Goal: Task Accomplishment & Management: Manage account settings

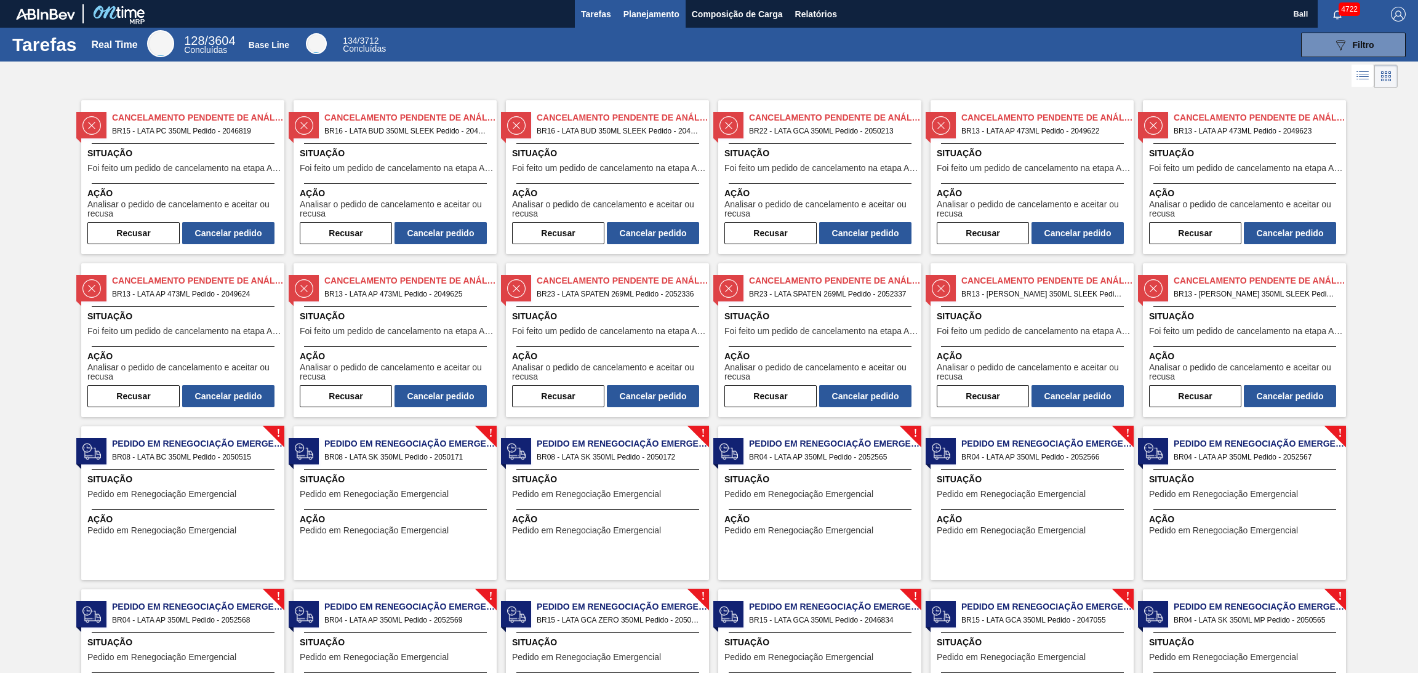
click at [644, 7] on span "Planejamento" at bounding box center [651, 14] width 56 height 15
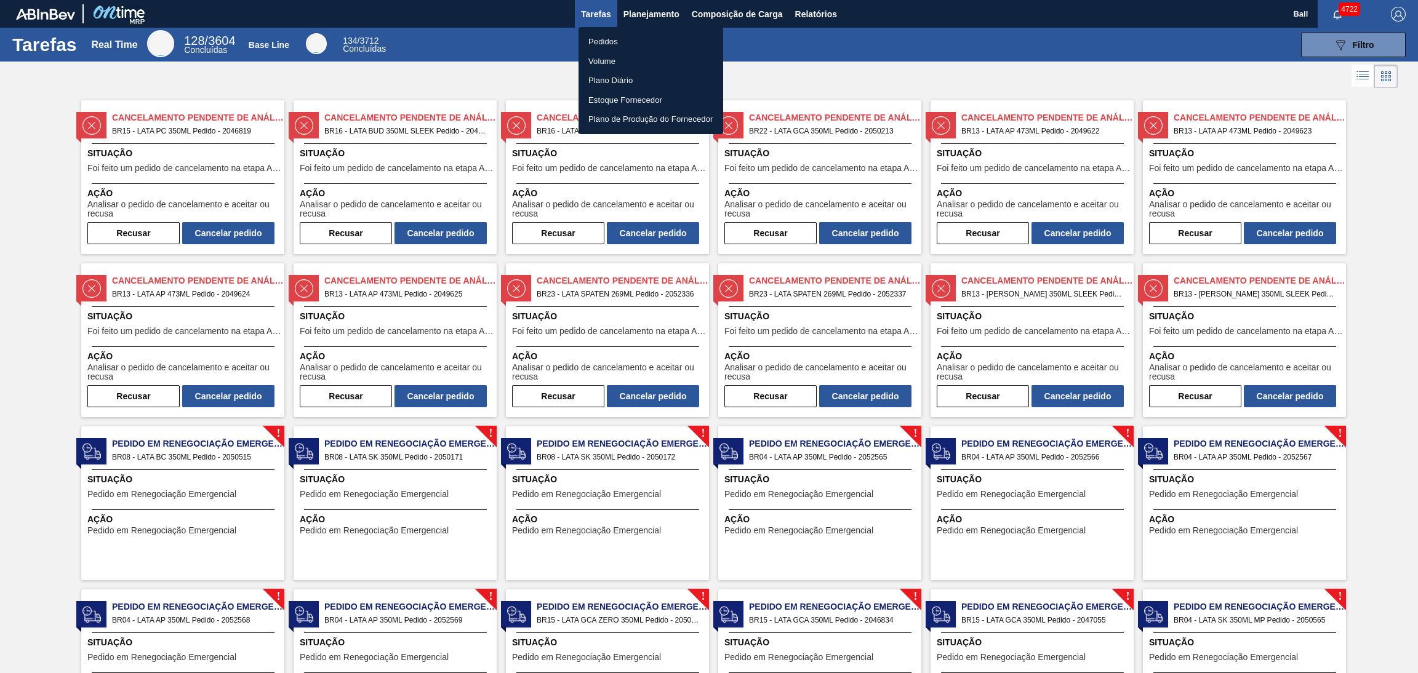
click at [616, 40] on li "Pedidos" at bounding box center [650, 42] width 145 height 20
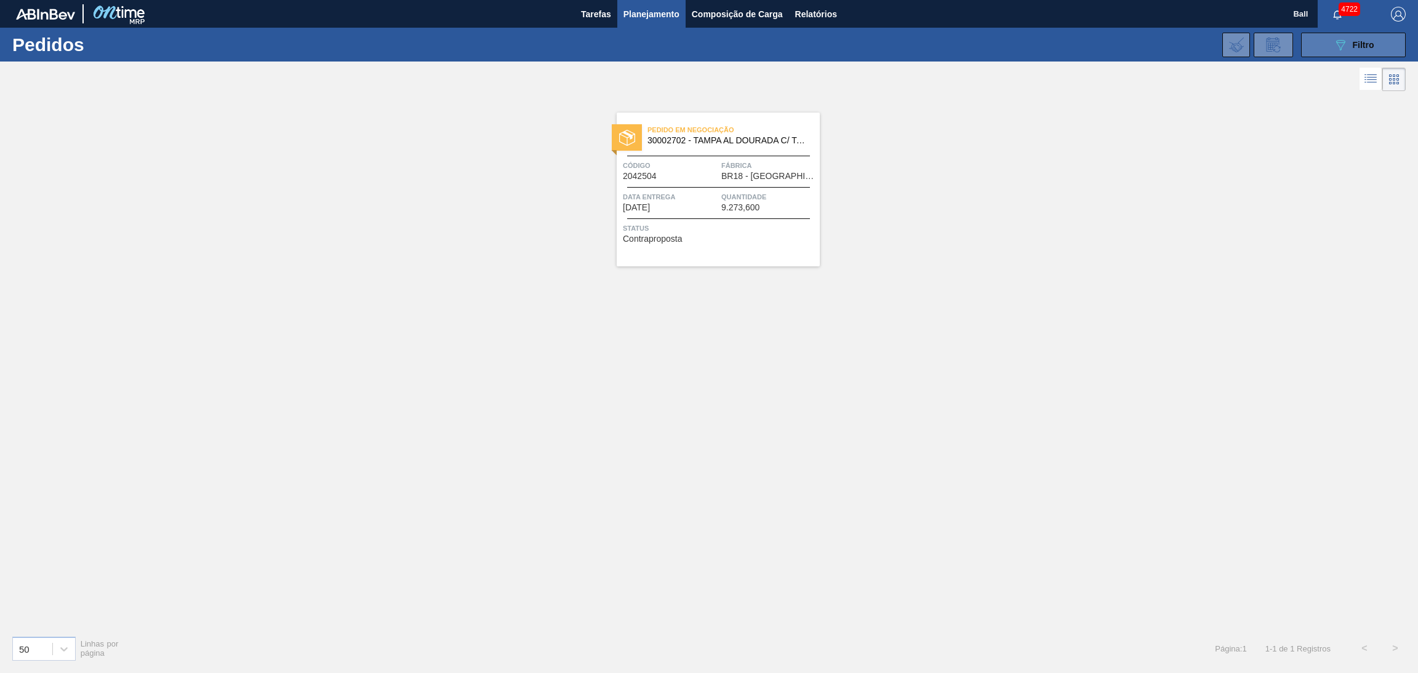
click at [1379, 42] on button "089F7B8B-B2A5-4AFE-B5C0-19BA573D28AC Filtro" at bounding box center [1353, 45] width 105 height 25
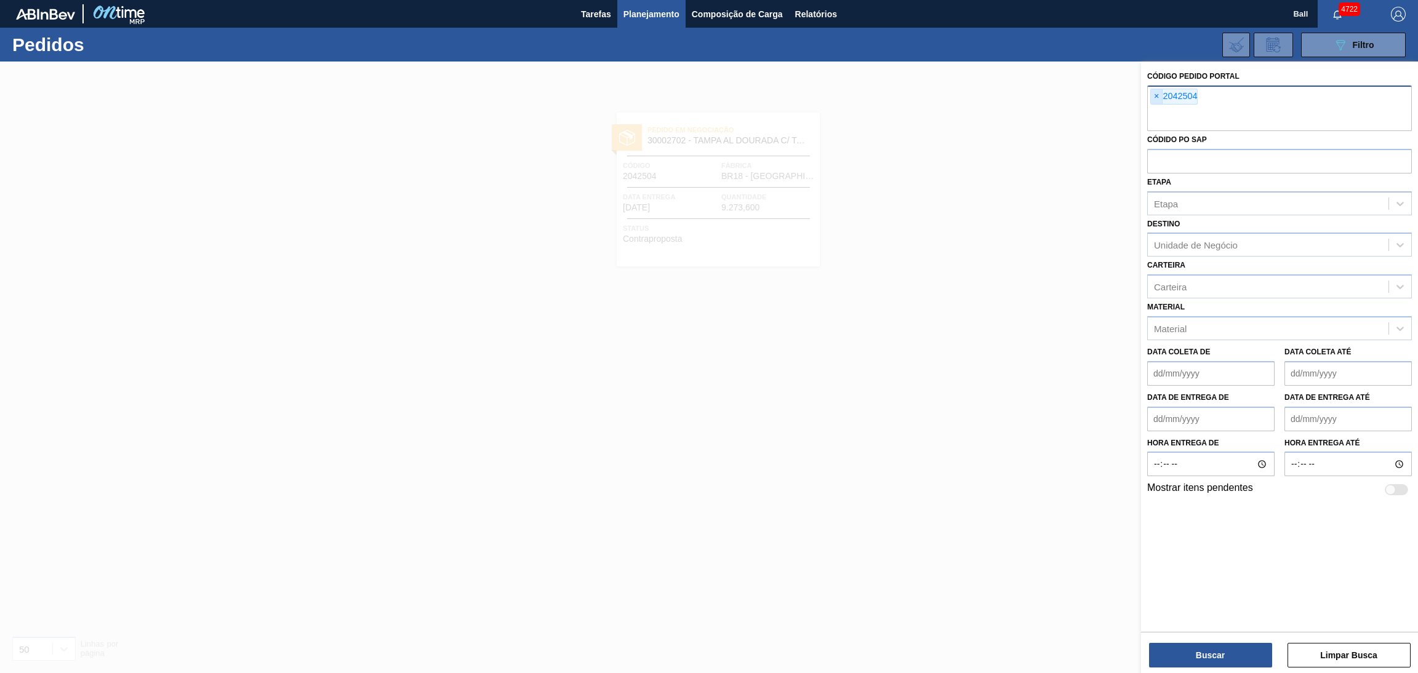
click at [1157, 93] on span "×" at bounding box center [1157, 96] width 12 height 15
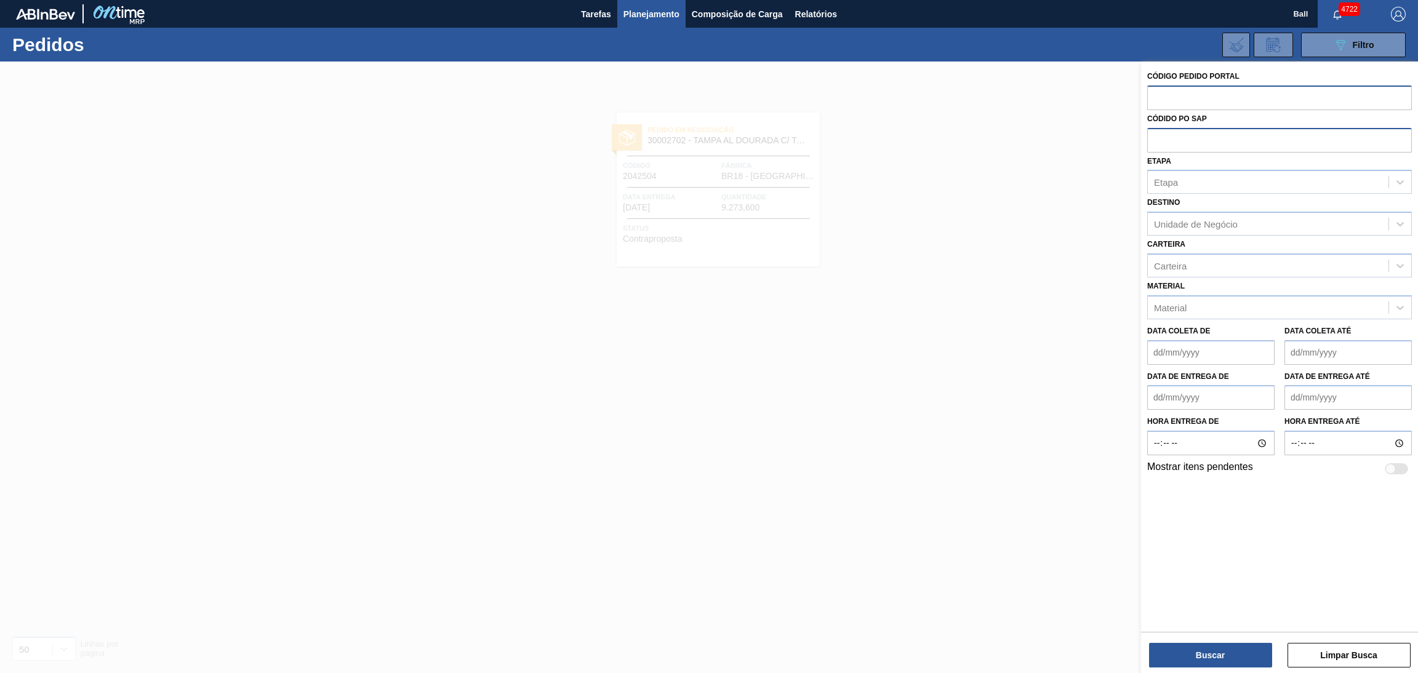
click at [1175, 144] on input "text" at bounding box center [1279, 139] width 265 height 23
paste input "text"
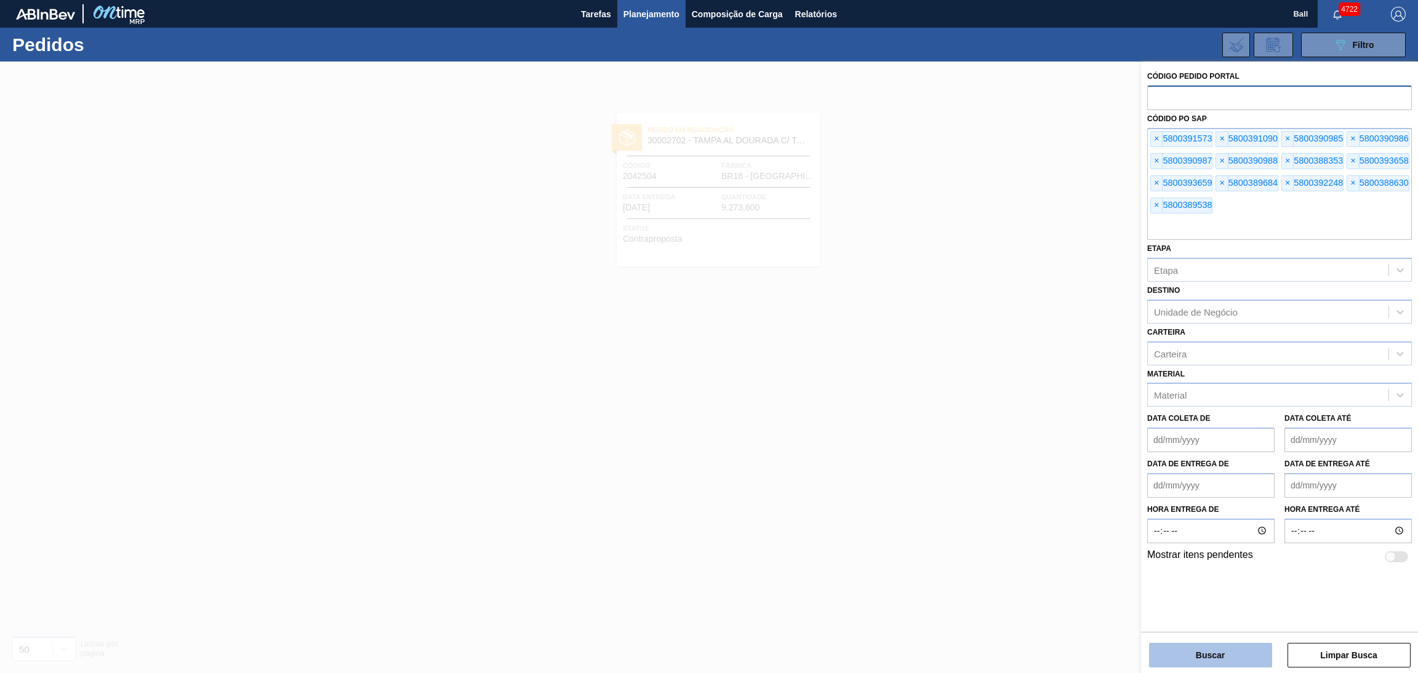
click at [1183, 658] on button "Buscar" at bounding box center [1210, 655] width 123 height 25
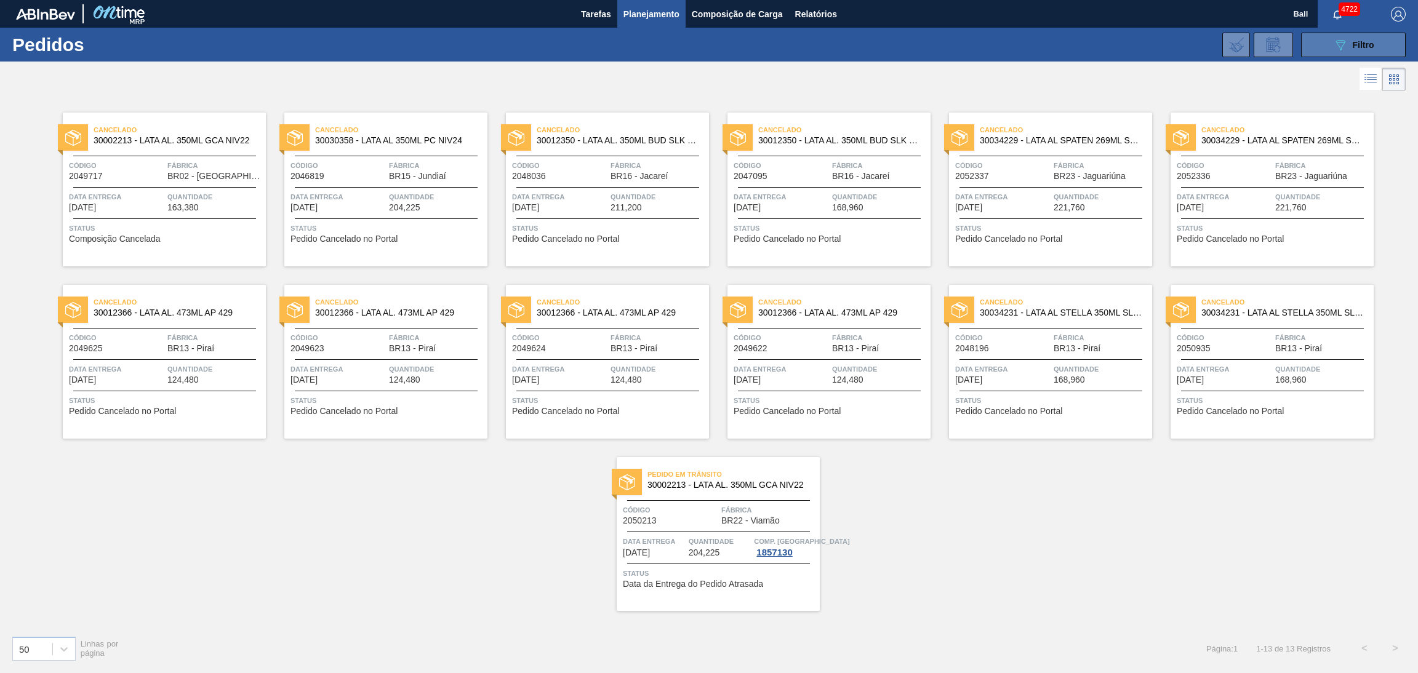
drag, startPoint x: 1353, startPoint y: 46, endPoint x: 1345, endPoint y: 56, distance: 13.2
click at [1353, 46] on span "Filtro" at bounding box center [1364, 45] width 22 height 10
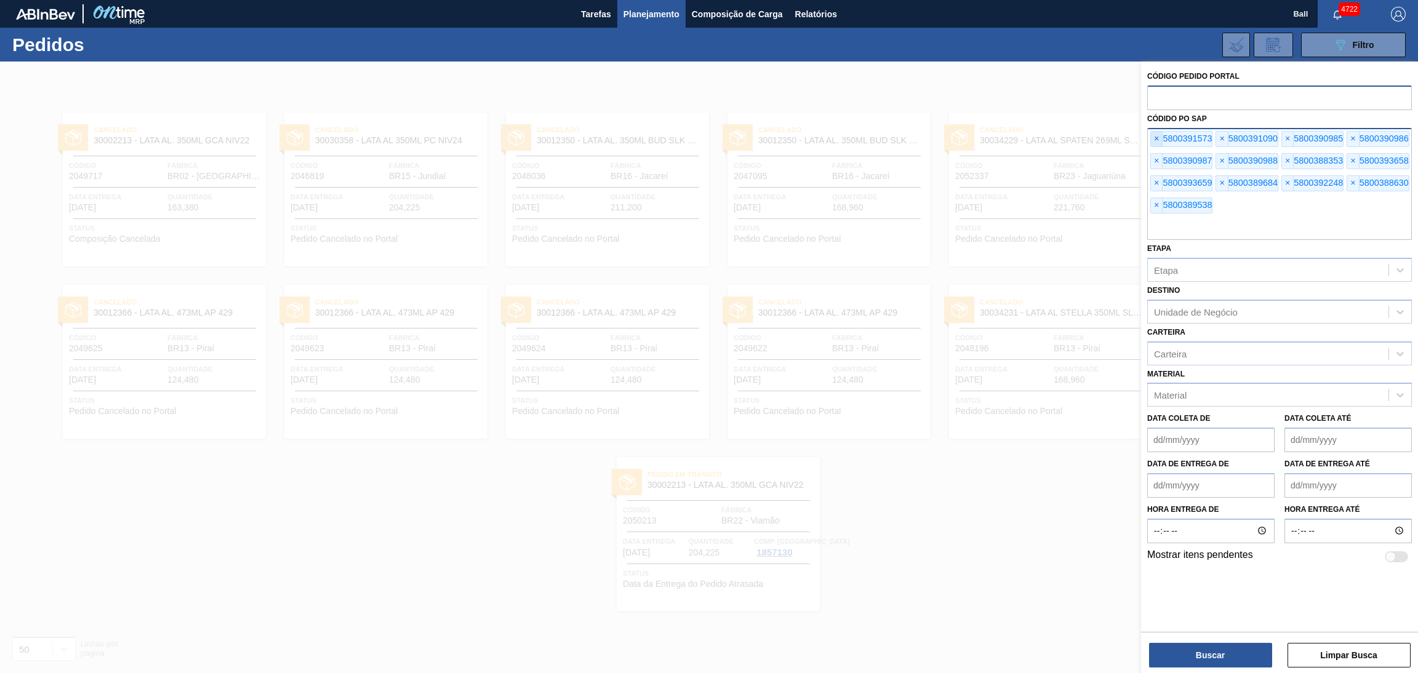
click at [1158, 142] on span "×" at bounding box center [1157, 139] width 12 height 15
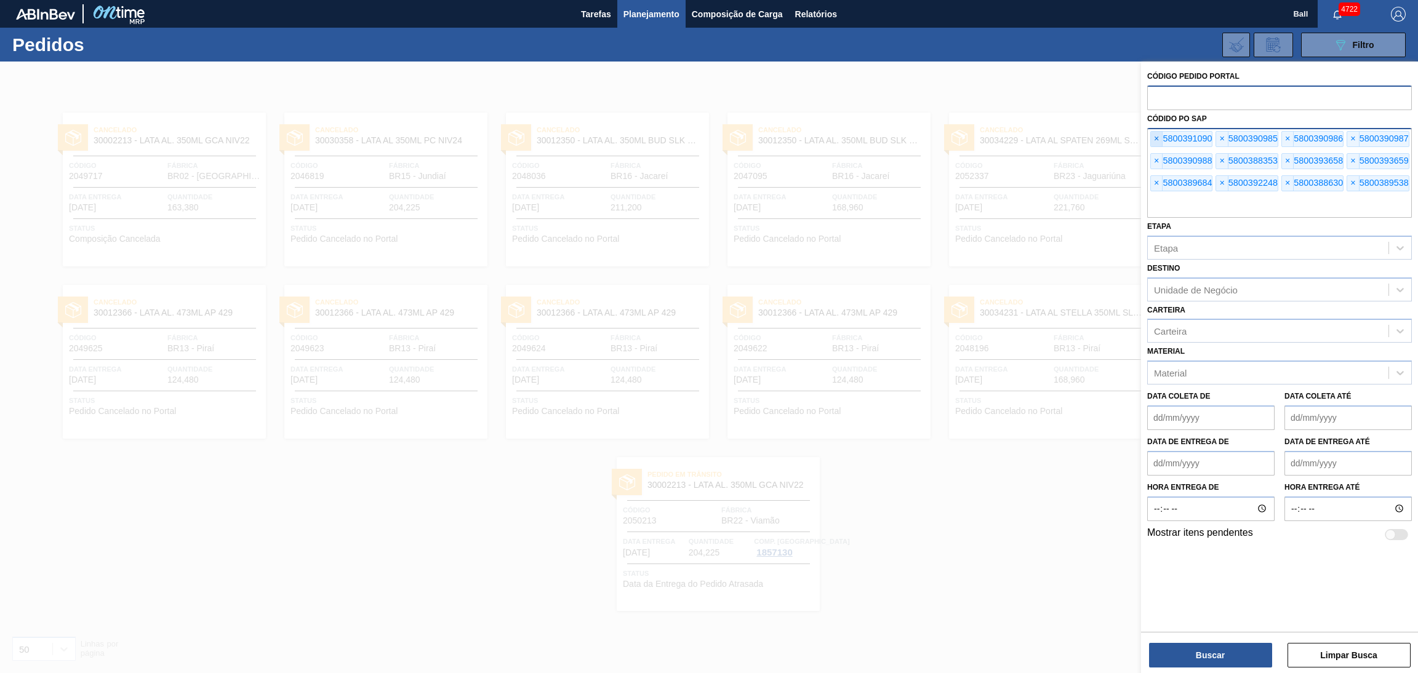
click at [1158, 142] on span "×" at bounding box center [1157, 139] width 12 height 15
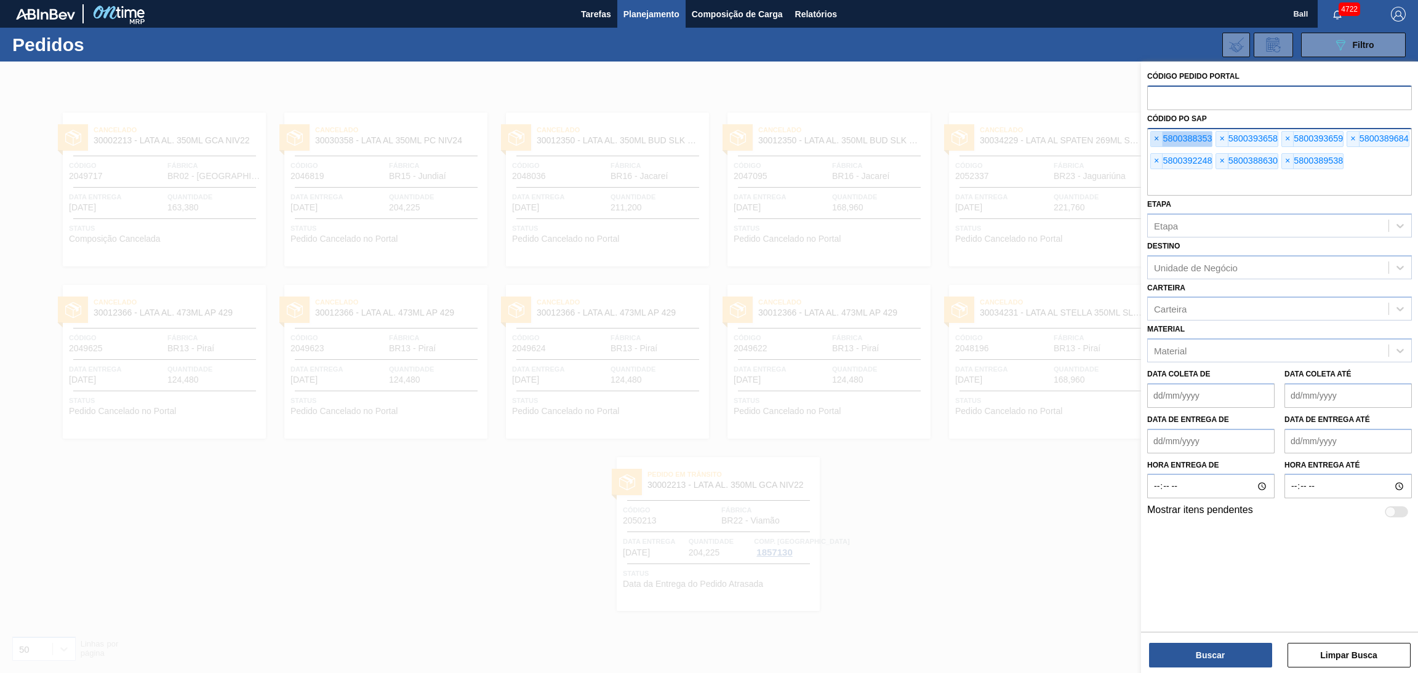
click at [1158, 142] on span "×" at bounding box center [1157, 139] width 12 height 15
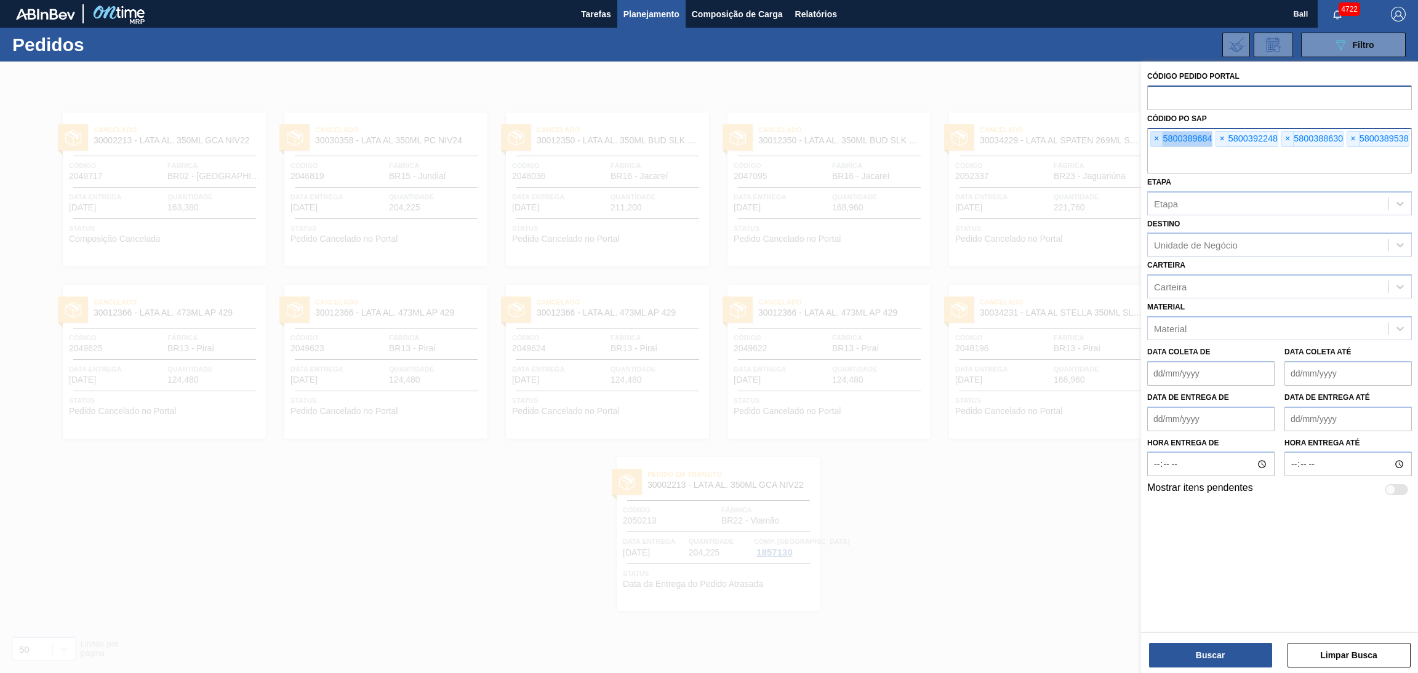
click at [1158, 142] on span "×" at bounding box center [1157, 139] width 12 height 15
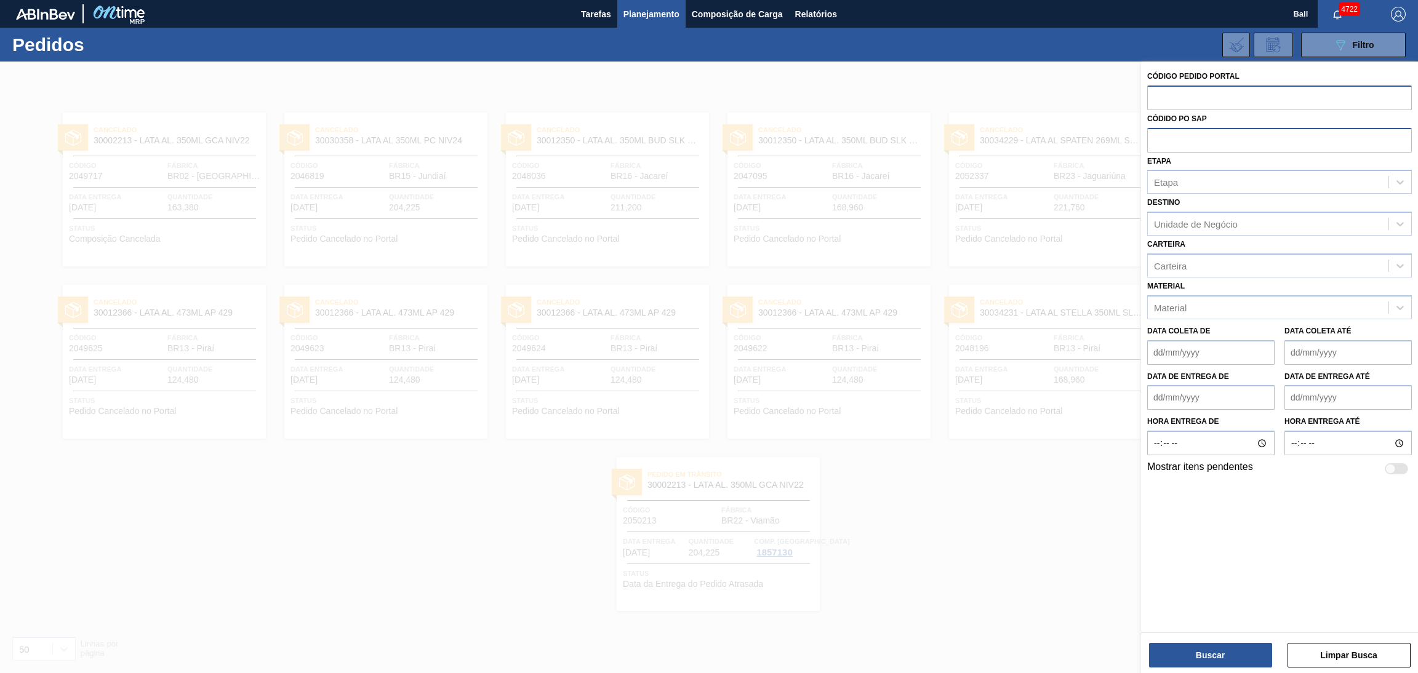
click at [1249, 138] on input "text" at bounding box center [1279, 139] width 265 height 23
click at [1247, 134] on input "text" at bounding box center [1279, 139] width 265 height 23
paste input "text"
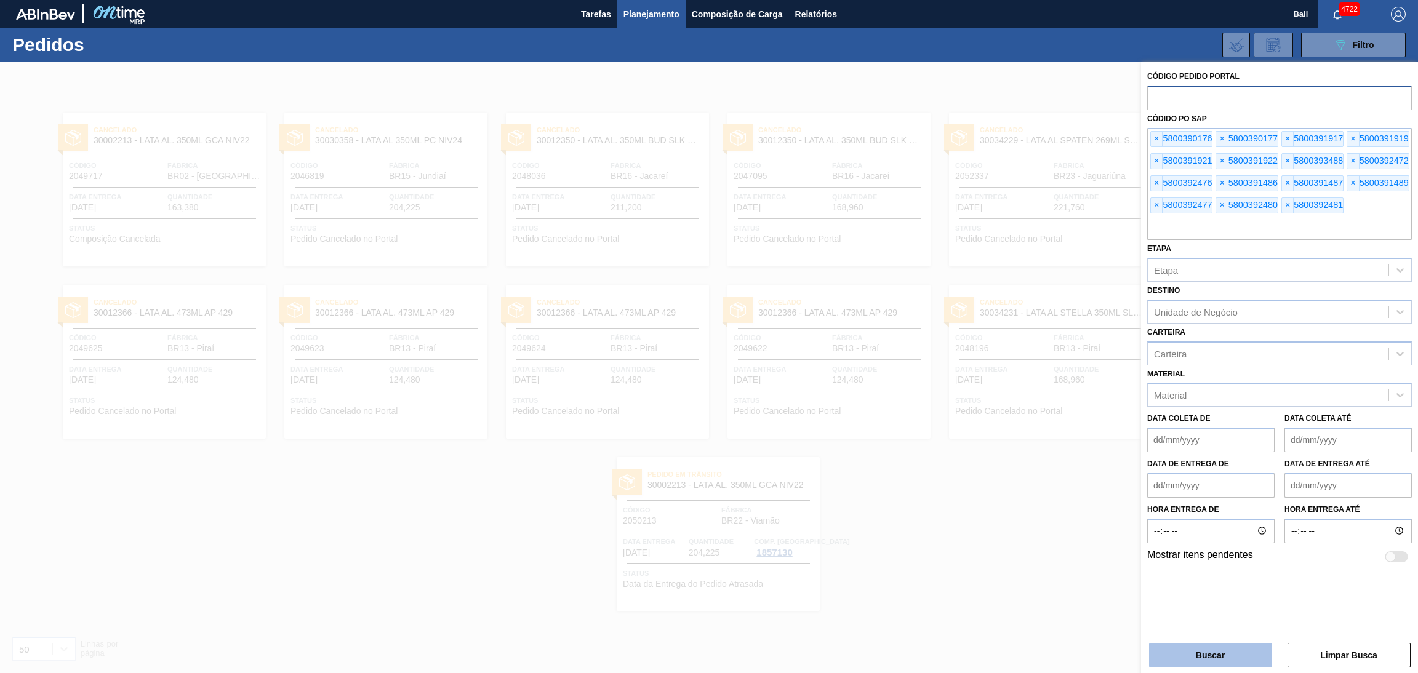
click at [1209, 660] on button "Buscar" at bounding box center [1210, 655] width 123 height 25
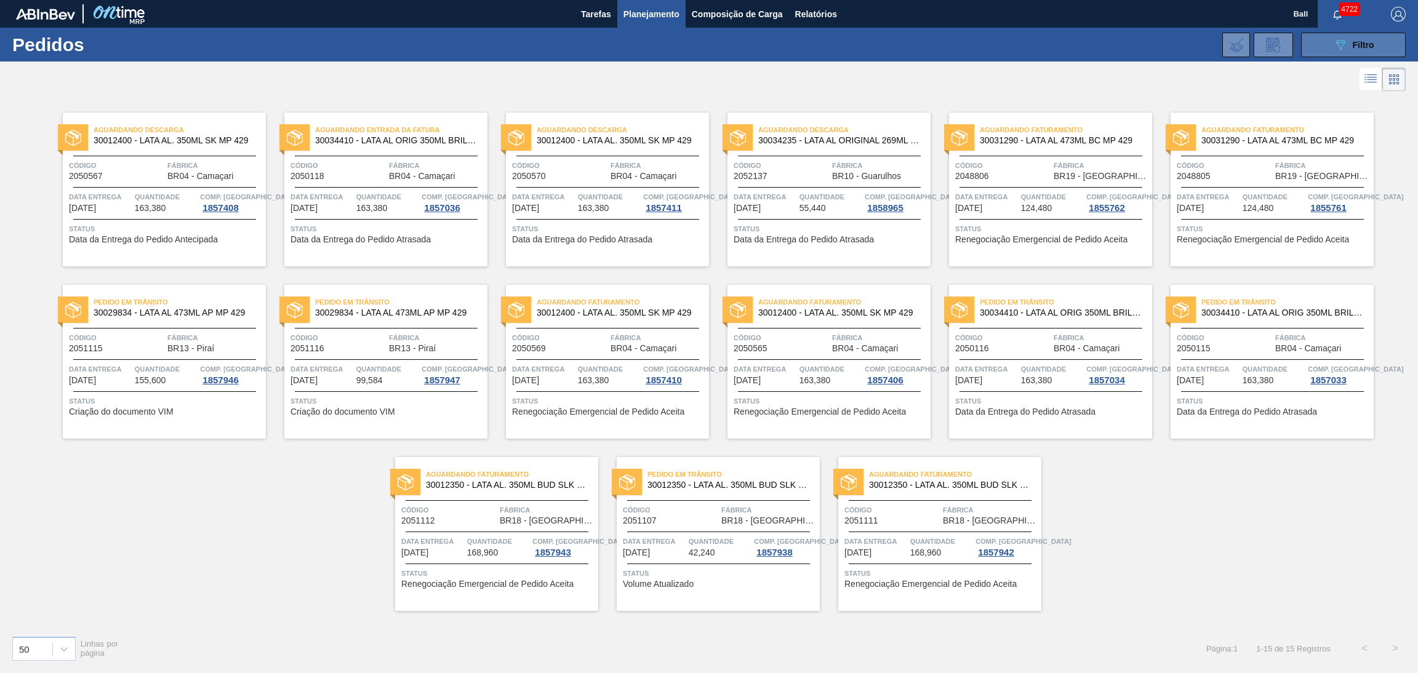
click at [1396, 46] on button "089F7B8B-B2A5-4AFE-B5C0-19BA573D28AC Filtro" at bounding box center [1353, 45] width 105 height 25
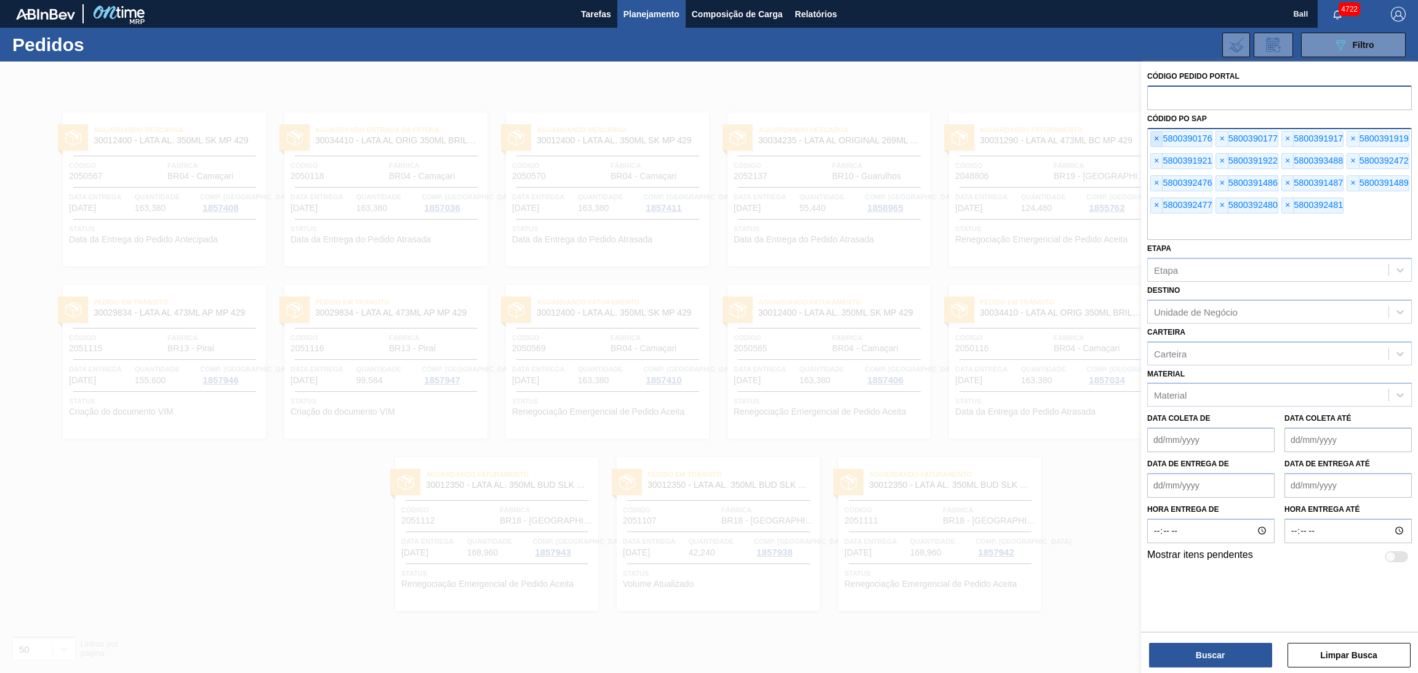
click at [1160, 134] on span "×" at bounding box center [1157, 139] width 12 height 15
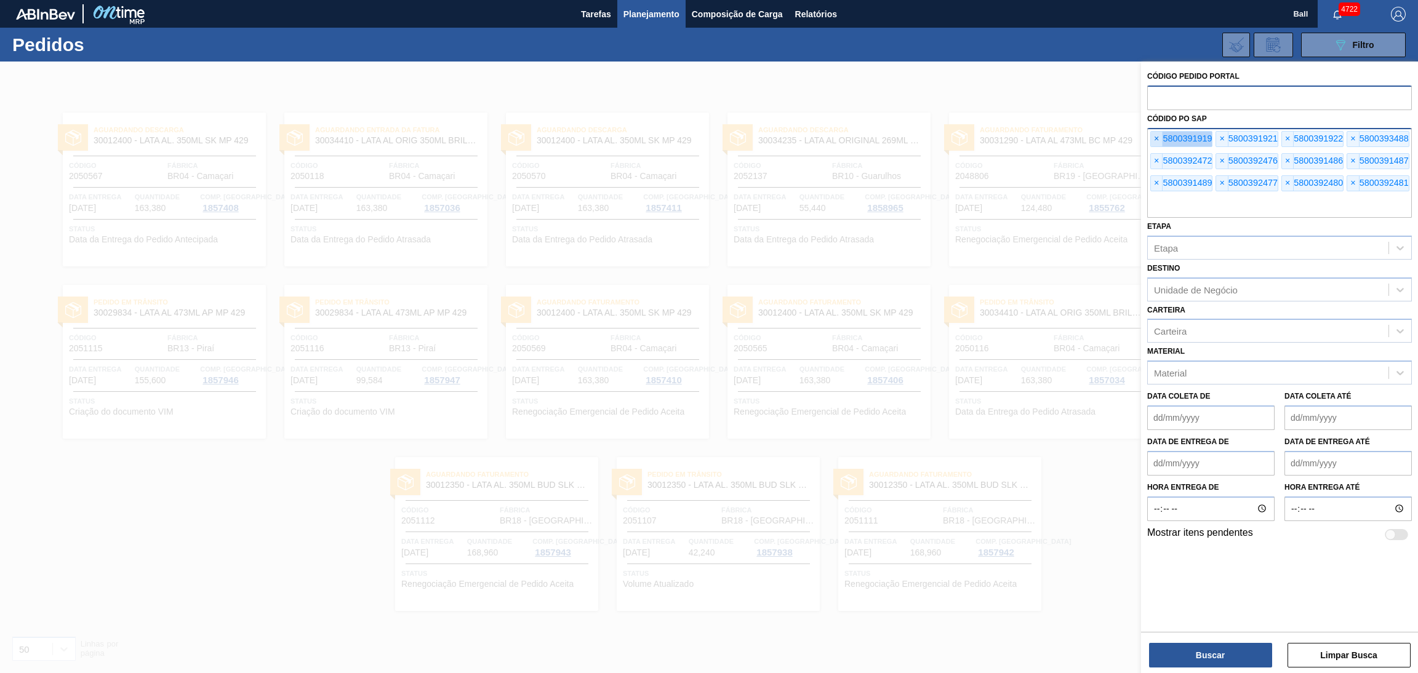
click at [1160, 134] on span "×" at bounding box center [1157, 139] width 12 height 15
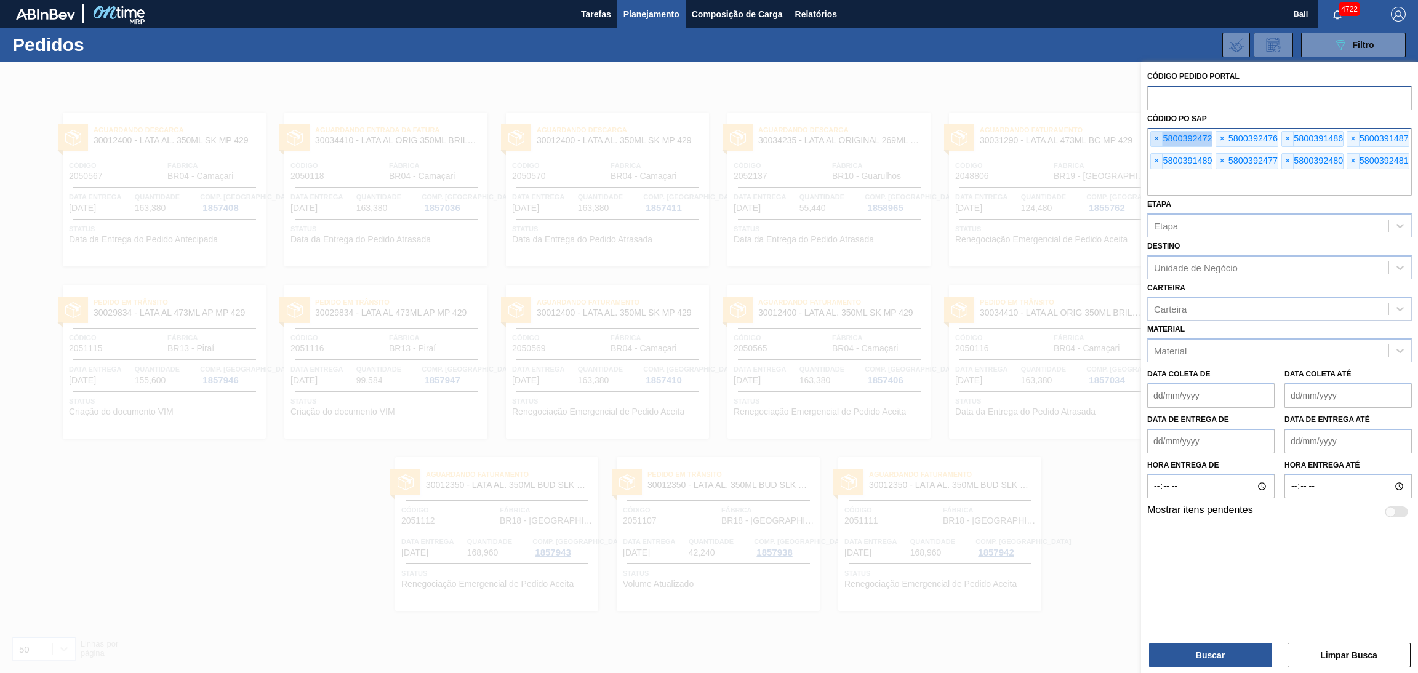
click at [1160, 134] on span "×" at bounding box center [1157, 139] width 12 height 15
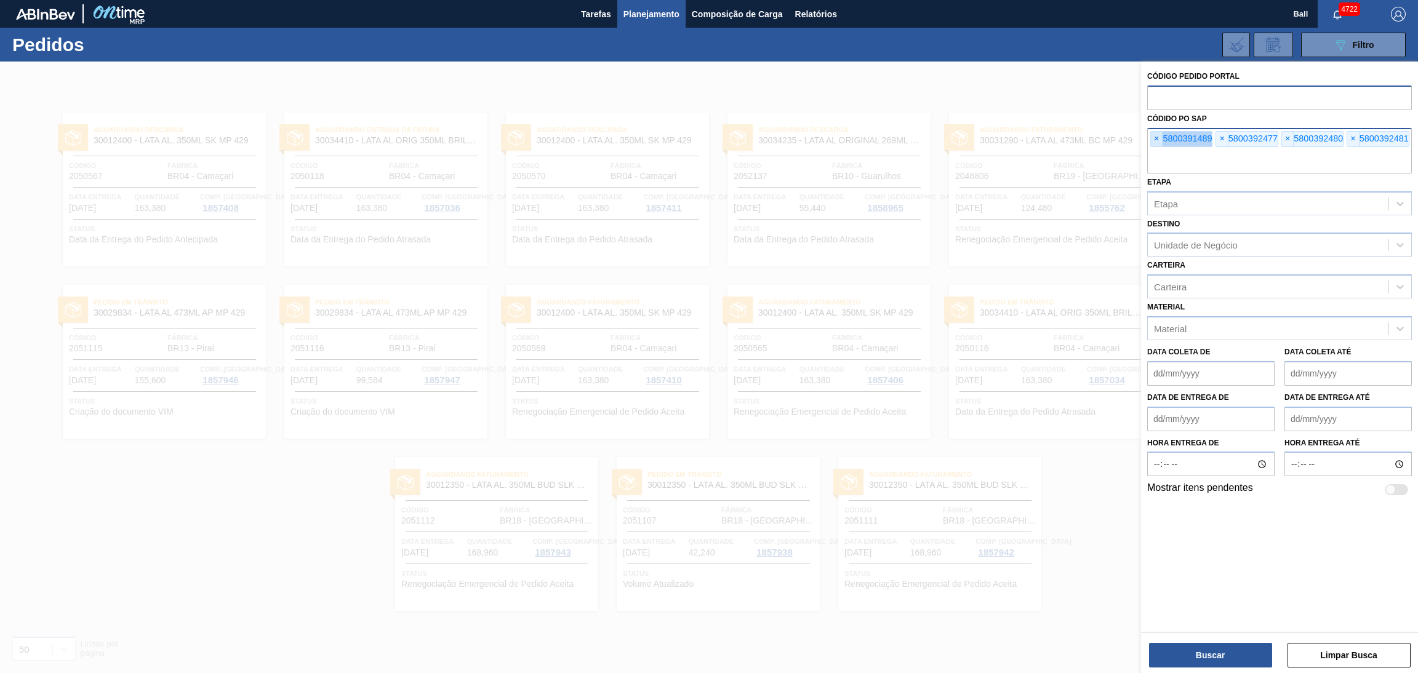
click at [1160, 134] on span "×" at bounding box center [1157, 139] width 12 height 15
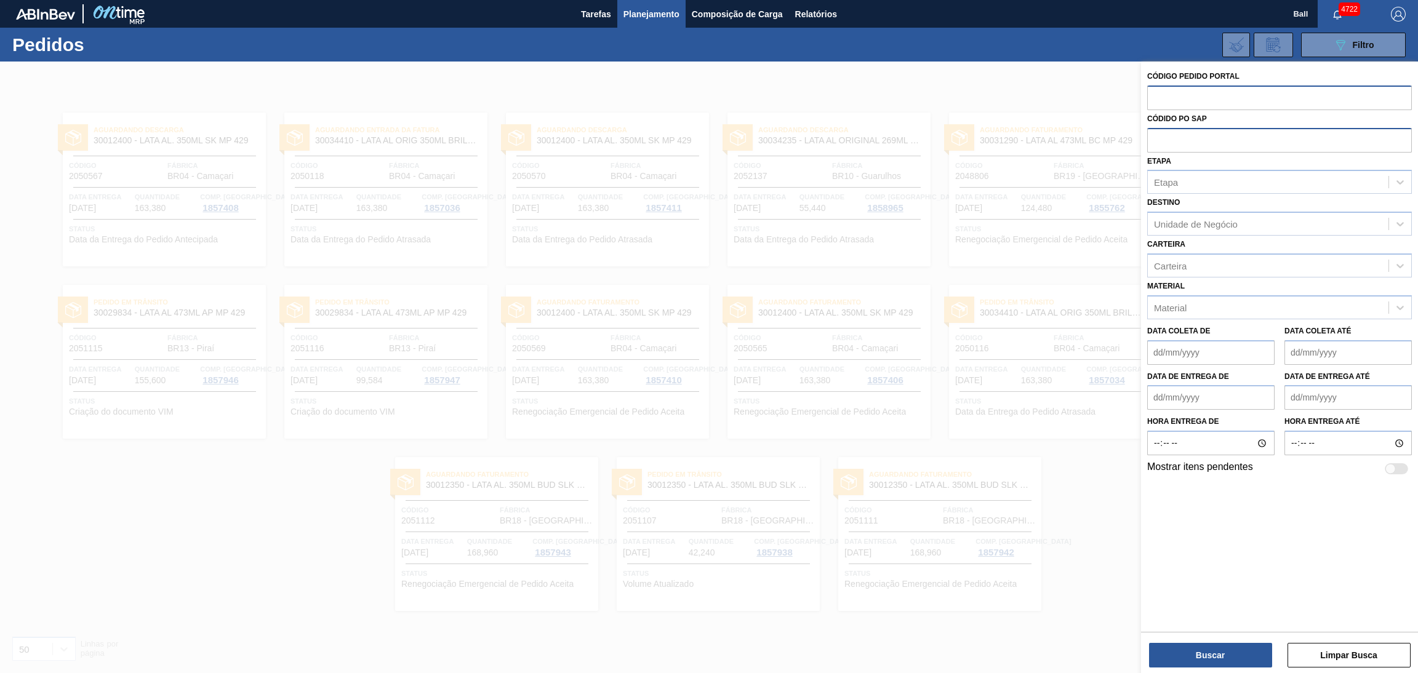
paste input "text"
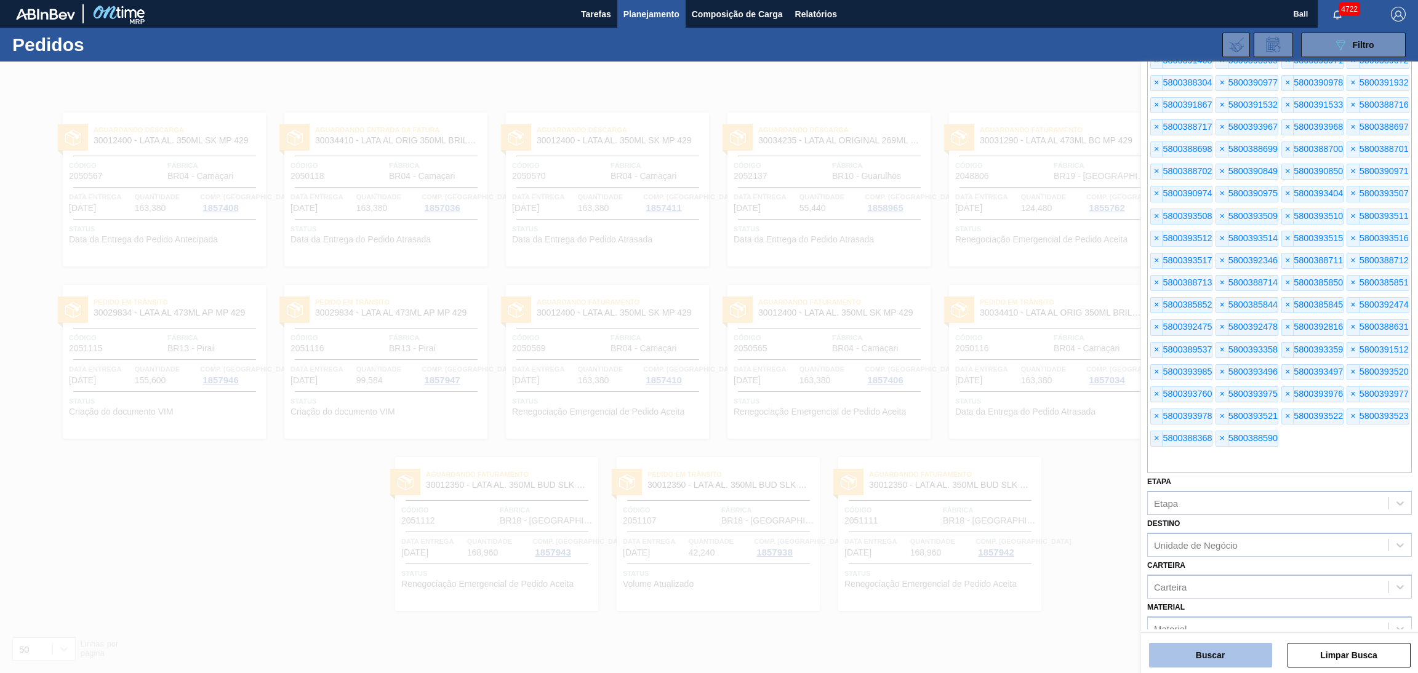
click at [1180, 661] on button "Buscar" at bounding box center [1210, 655] width 123 height 25
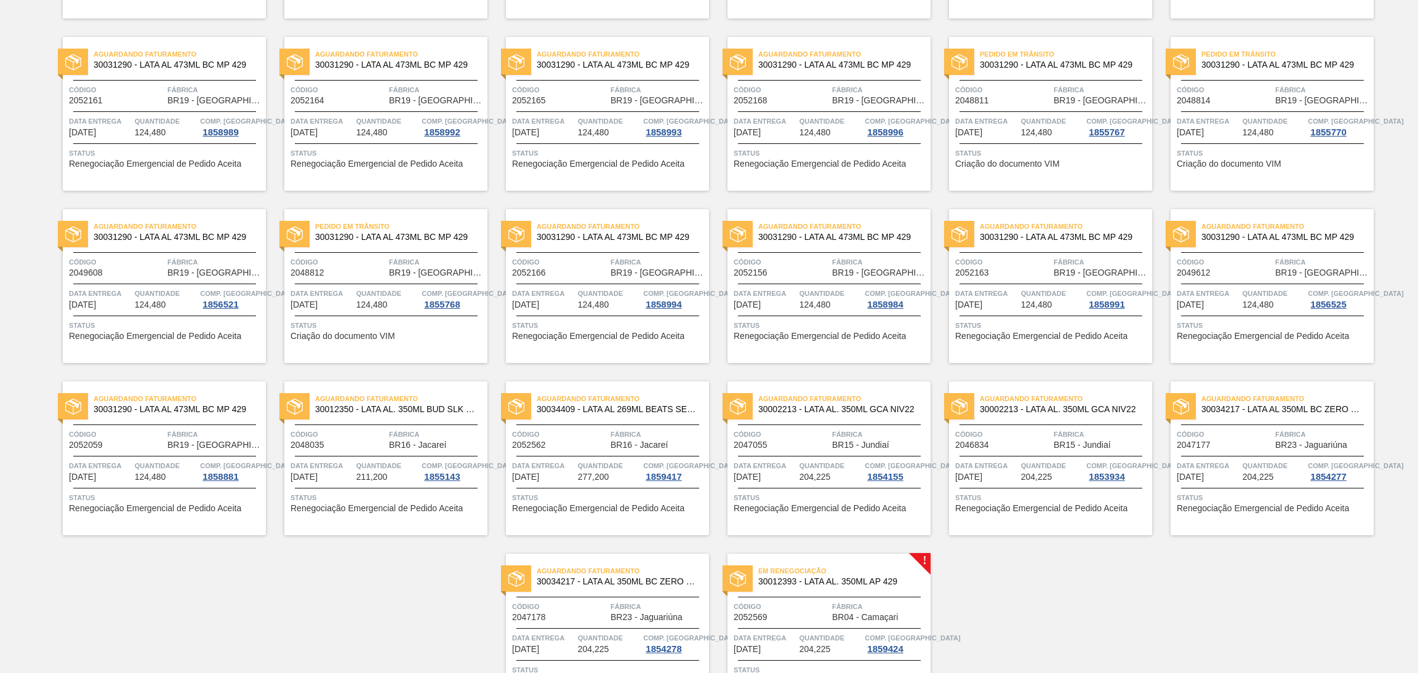
scroll to position [1017, 0]
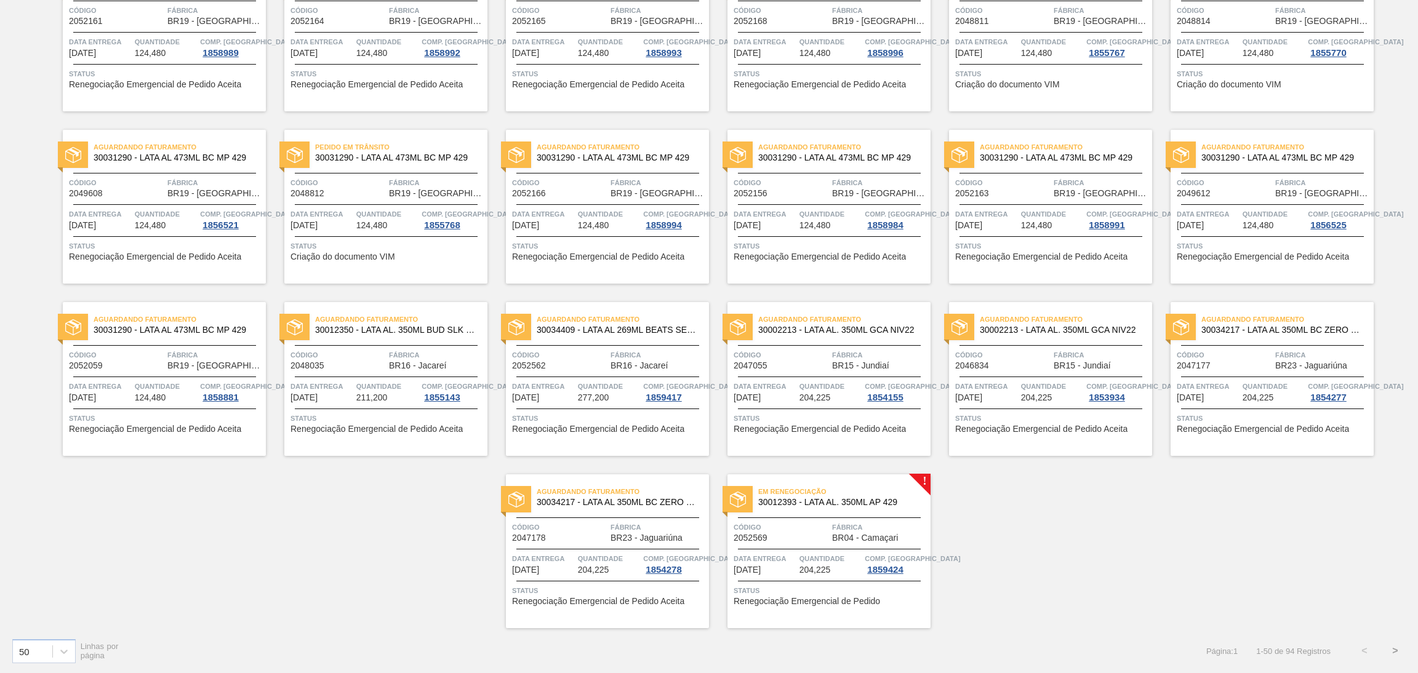
click at [826, 540] on div "Código 2052569" at bounding box center [780, 532] width 95 height 22
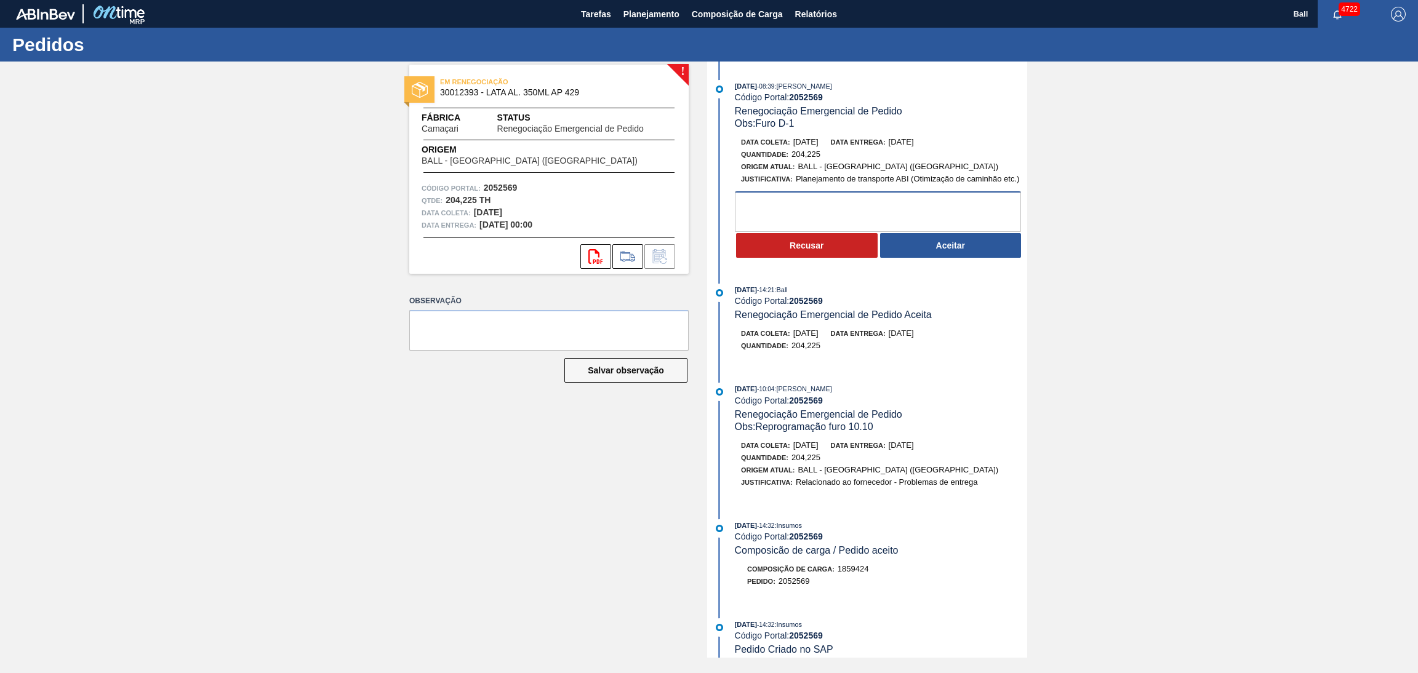
click at [817, 207] on textarea at bounding box center [878, 211] width 286 height 41
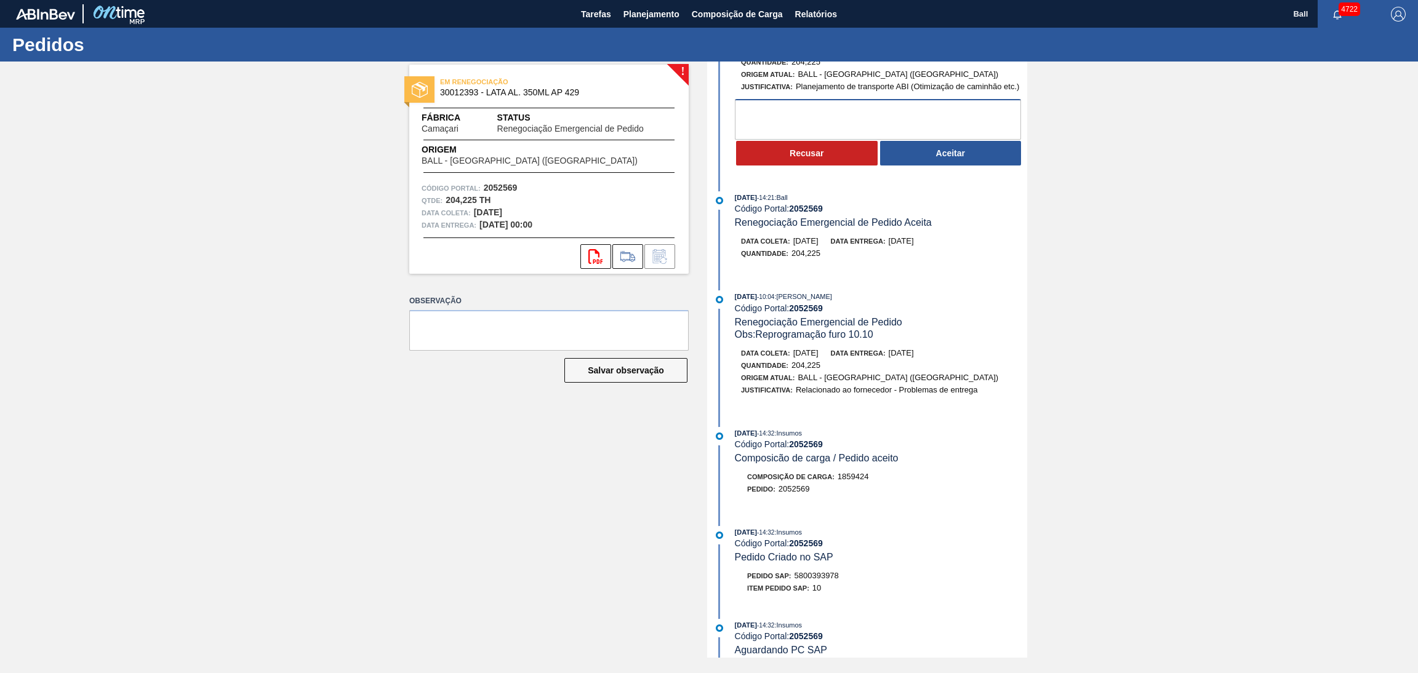
scroll to position [185, 0]
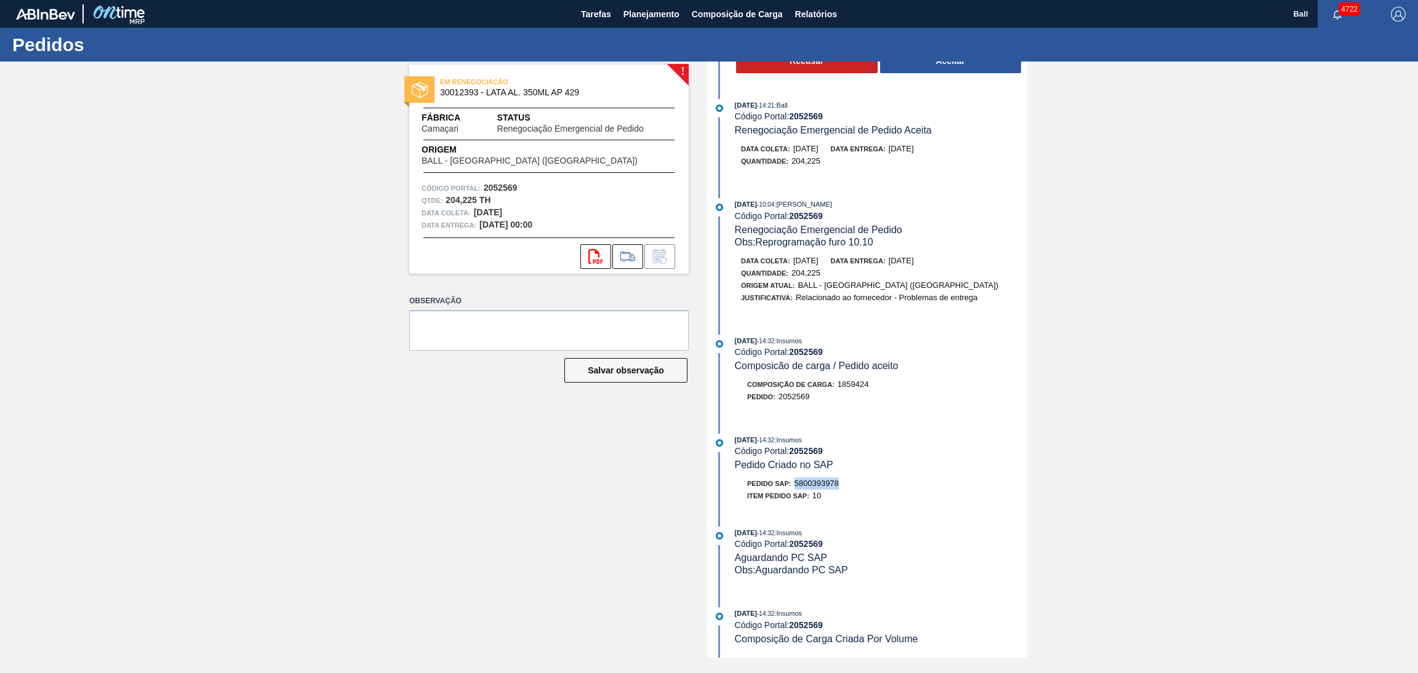
drag, startPoint x: 855, startPoint y: 489, endPoint x: 796, endPoint y: 494, distance: 58.7
click at [796, 490] on div "Pedido SAP: 5800393978" at bounding box center [881, 484] width 292 height 12
copy span "5800393978"
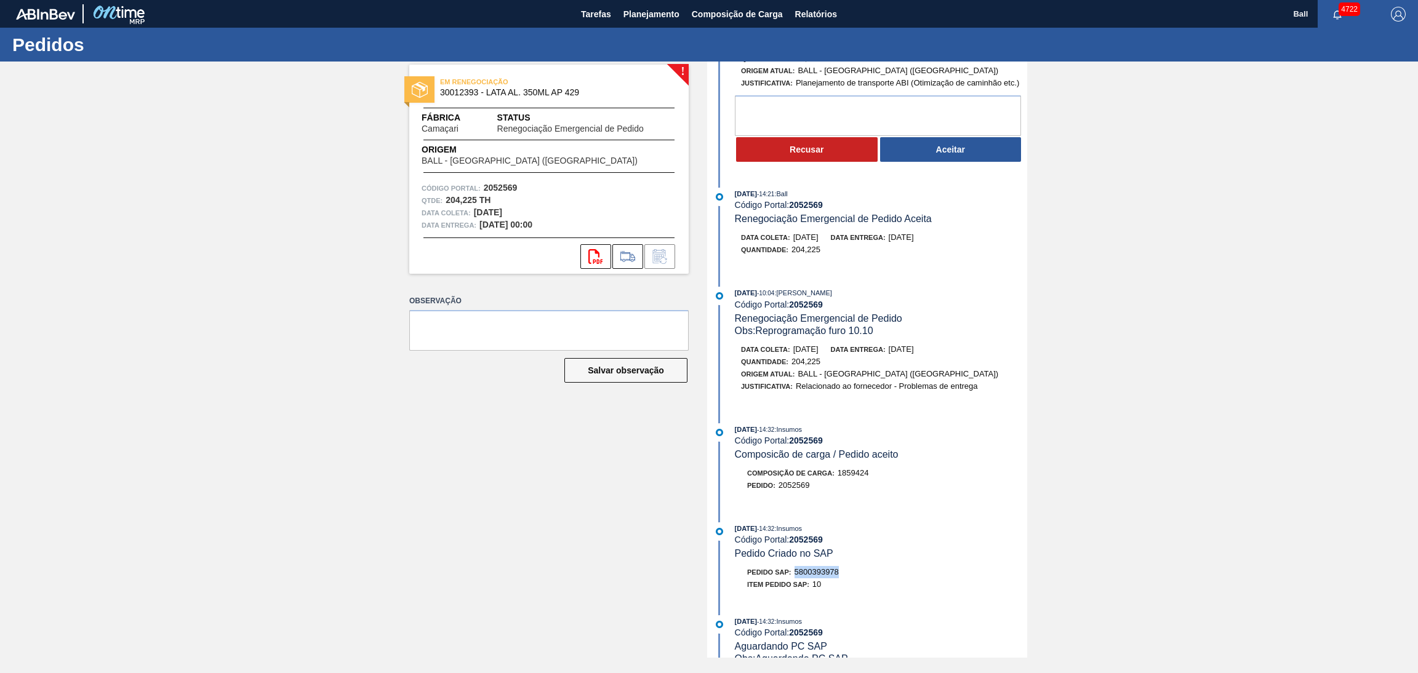
scroll to position [0, 0]
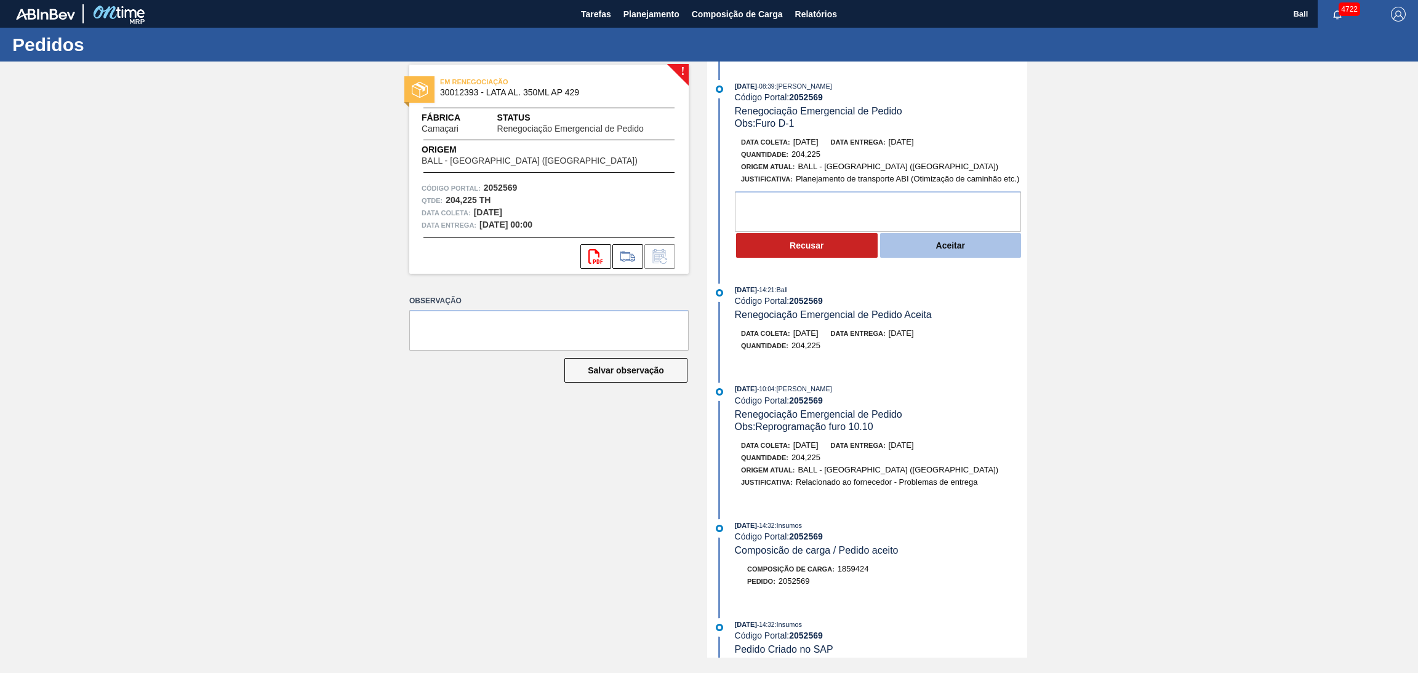
click at [976, 254] on button "Aceitar" at bounding box center [951, 245] width 142 height 25
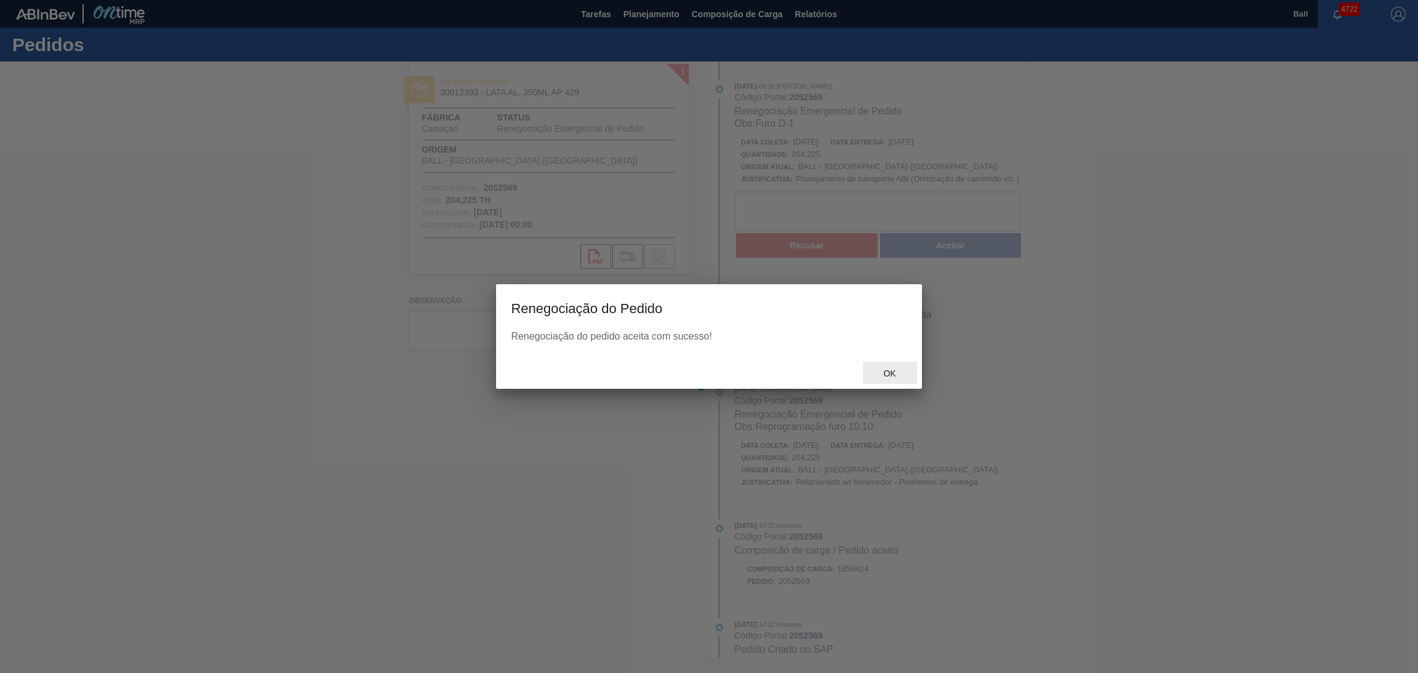
click at [889, 378] on div "Ok" at bounding box center [890, 373] width 54 height 23
